Goal: Book appointment/travel/reservation

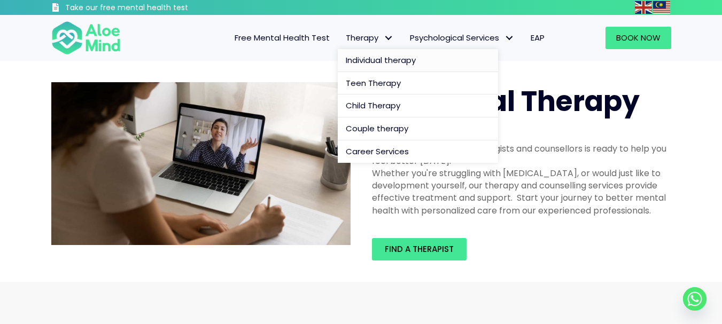
click at [387, 63] on span "Individual therapy" at bounding box center [381, 59] width 70 height 11
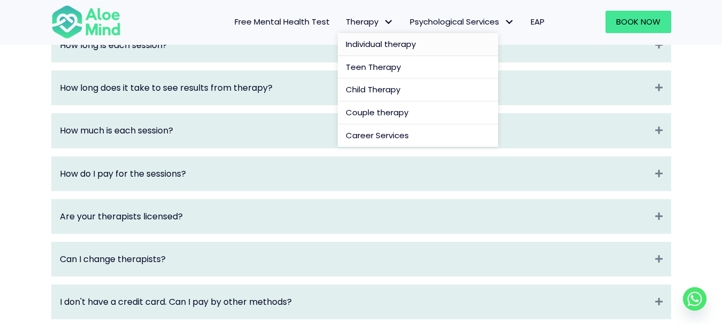
scroll to position [1315, 0]
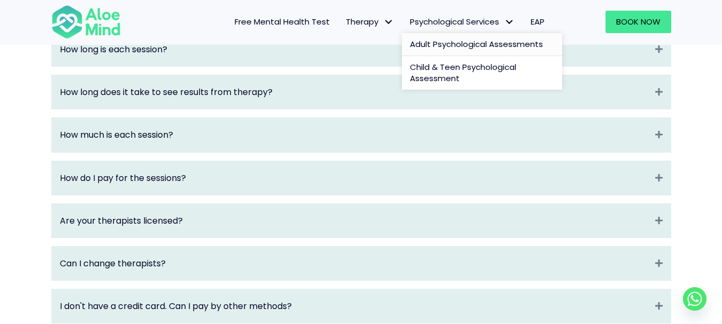
click at [467, 39] on span "Adult Psychological Assessments" at bounding box center [476, 43] width 133 height 11
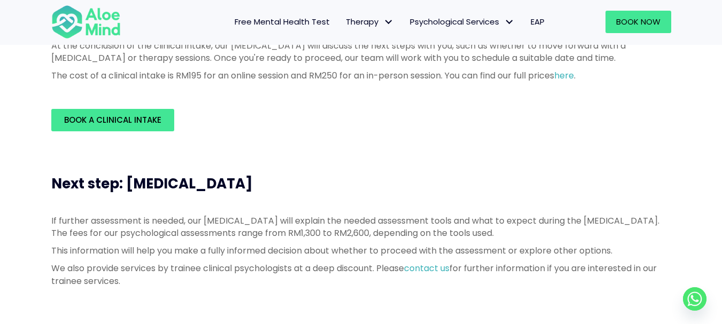
scroll to position [374, 0]
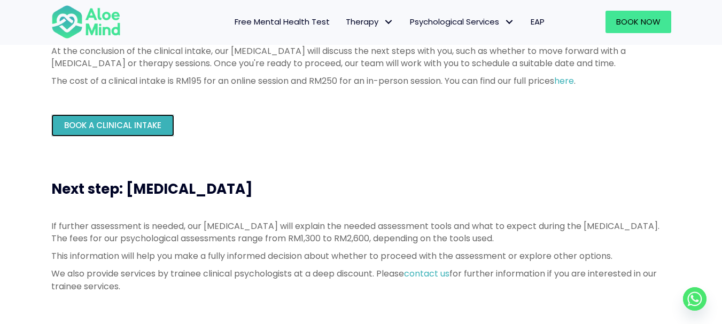
click at [142, 123] on span "Book a Clinical Intake" at bounding box center [112, 125] width 97 height 11
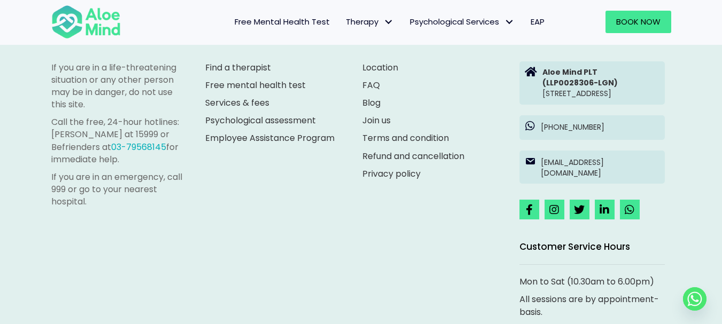
scroll to position [1924, 0]
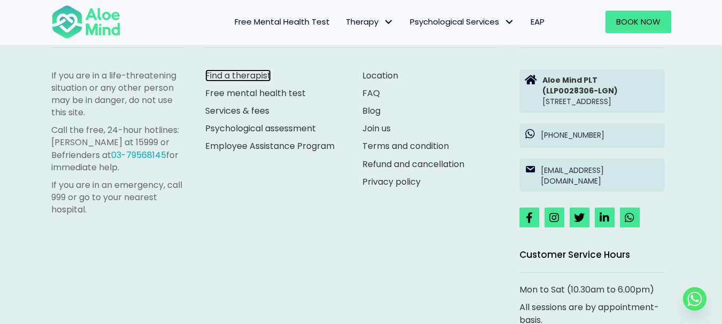
click at [242, 82] on link "Find a therapist" at bounding box center [238, 75] width 66 height 12
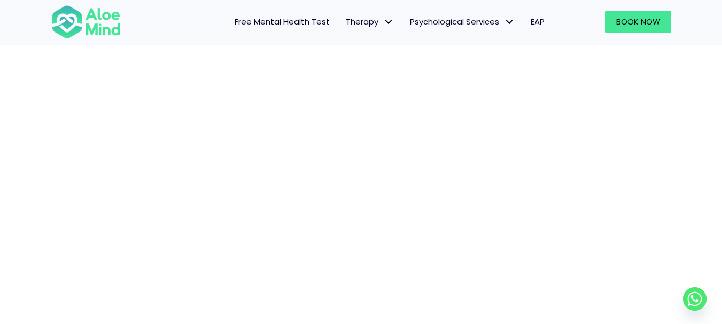
scroll to position [163, 0]
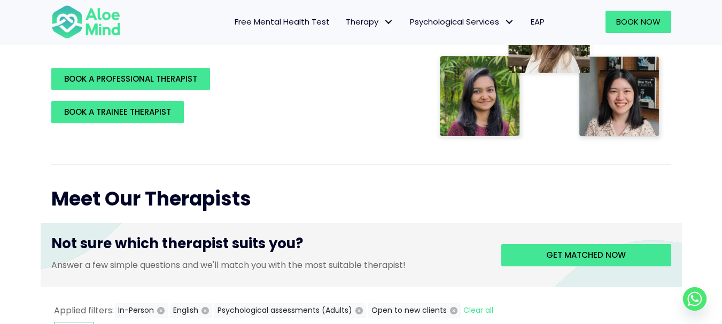
scroll to position [267, 0]
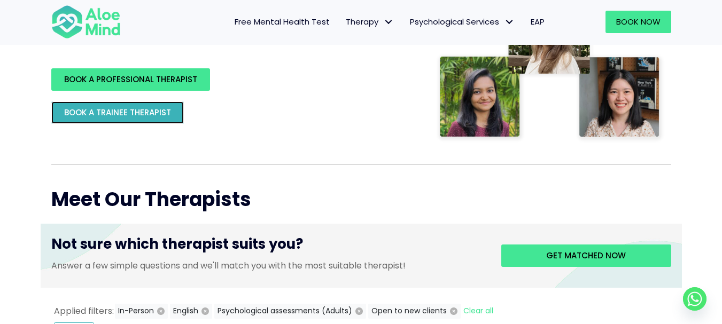
click at [84, 105] on link "BOOK A TRAINEE THERAPIST" at bounding box center [117, 112] width 132 height 22
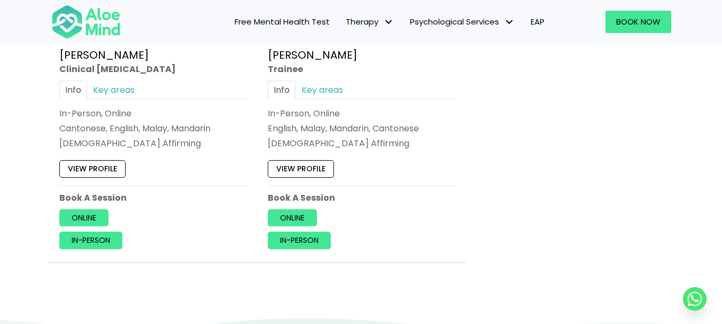
scroll to position [1923, 0]
